Goal: Transaction & Acquisition: Purchase product/service

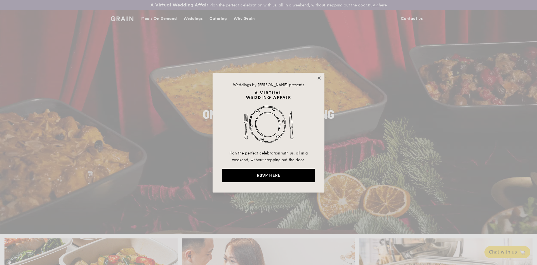
click at [320, 77] on icon at bounding box center [319, 78] width 5 height 5
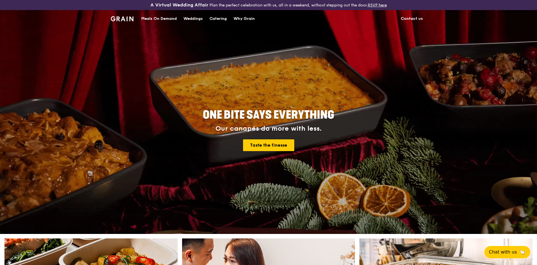
click at [221, 19] on div "Catering" at bounding box center [217, 18] width 17 height 17
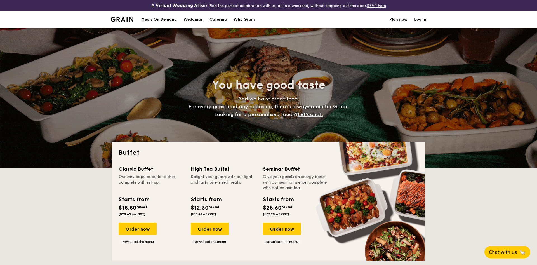
select select
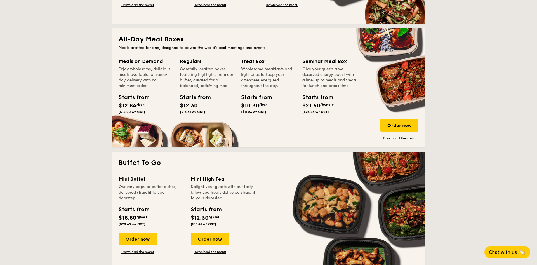
scroll to position [228, 0]
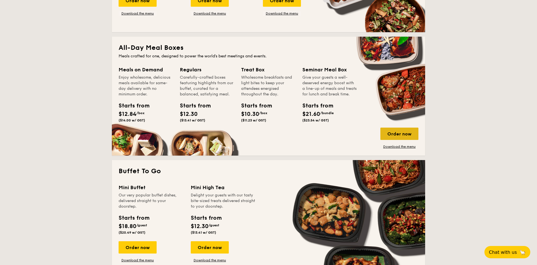
click at [404, 136] on div "Order now" at bounding box center [399, 134] width 38 height 12
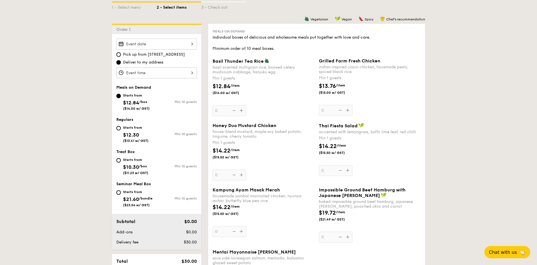
scroll to position [143, 0]
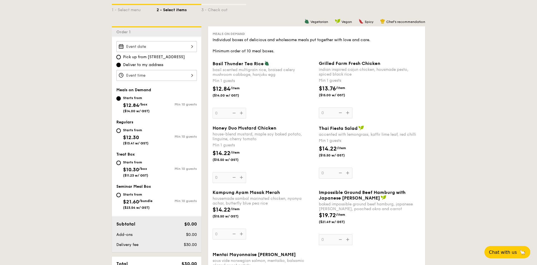
click at [240, 114] on div "Basil Thunder Tea [PERSON_NAME] scented multigrain rice, braised celery mushroo…" at bounding box center [264, 90] width 102 height 58
click at [240, 114] on input "0" at bounding box center [230, 113] width 34 height 11
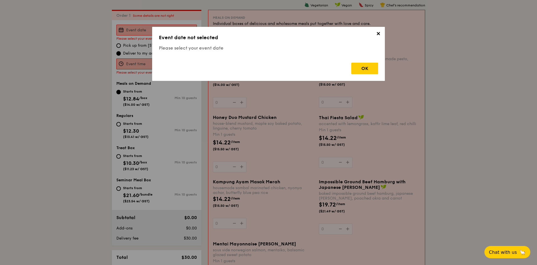
scroll to position [161, 0]
click at [378, 34] on span "✕" at bounding box center [378, 35] width 8 height 8
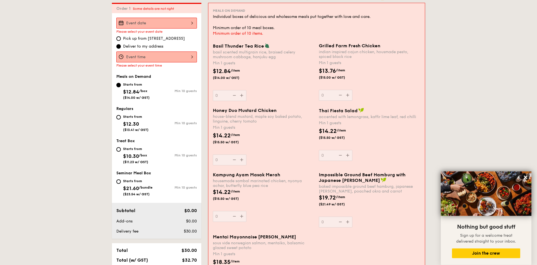
scroll to position [75, 0]
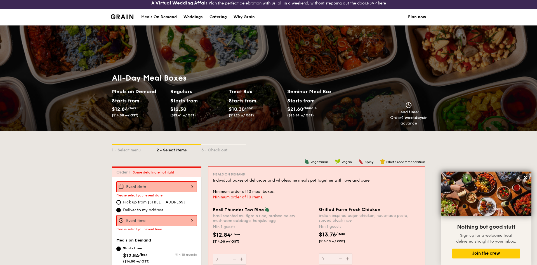
scroll to position [0, 0]
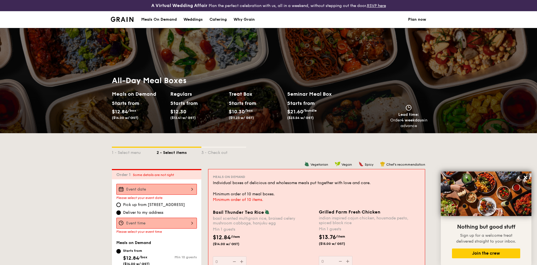
select select
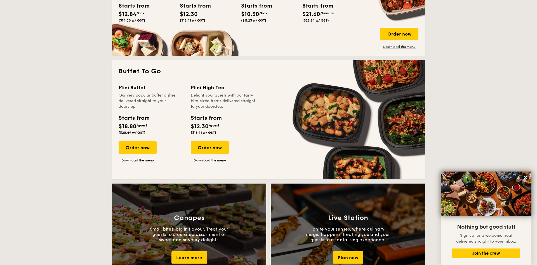
scroll to position [214, 0]
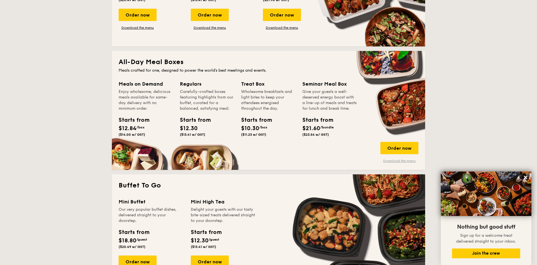
click at [407, 160] on link "Download the menu" at bounding box center [399, 161] width 38 height 4
